Goal: Task Accomplishment & Management: Complete application form

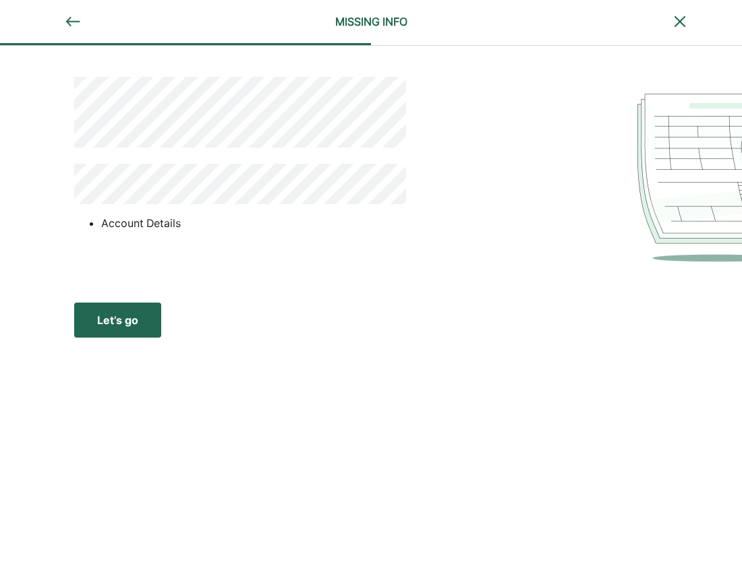
click at [139, 314] on button "Let’s go Save Let’s go" at bounding box center [117, 320] width 87 height 35
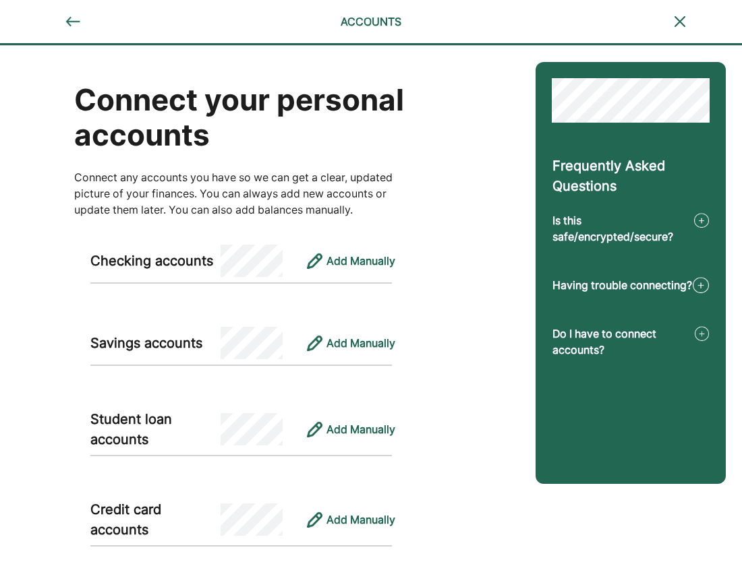
click at [353, 339] on div "Add Manually" at bounding box center [360, 343] width 69 height 16
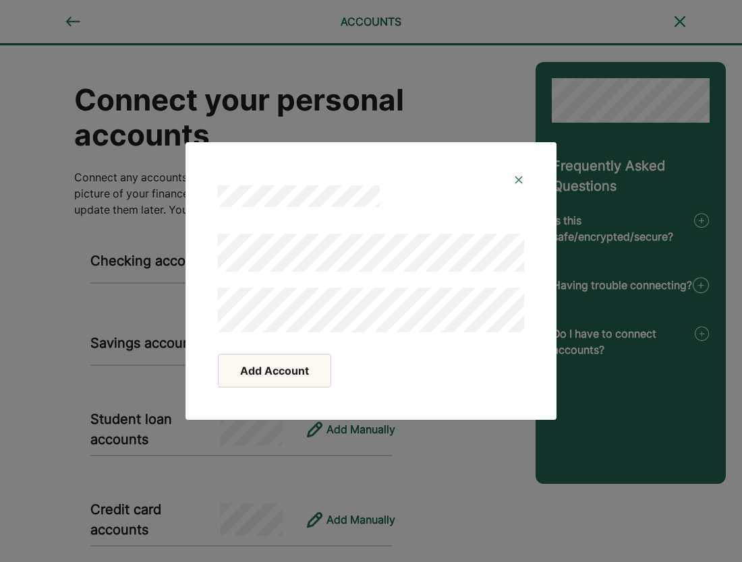
click at [514, 174] on div at bounding box center [371, 185] width 338 height 54
click at [515, 178] on img at bounding box center [518, 180] width 11 height 11
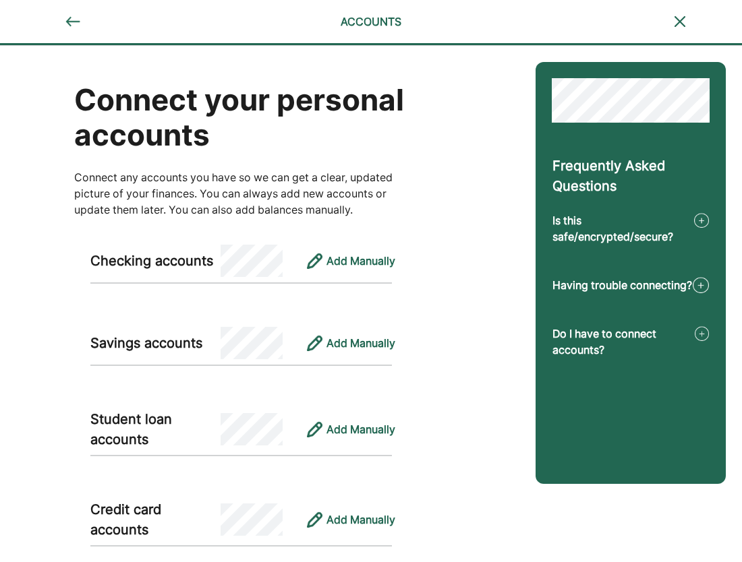
click at [678, 22] on img at bounding box center [680, 21] width 16 height 16
